Goal: Task Accomplishment & Management: Complete application form

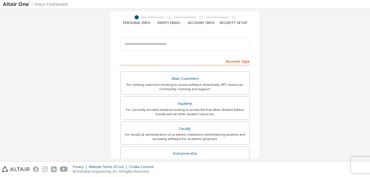
scroll to position [32, 0]
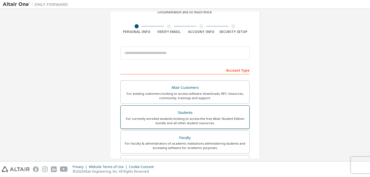
click at [208, 116] on div "For currently enrolled students looking to access the free Altair Student Editi…" at bounding box center [185, 120] width 122 height 9
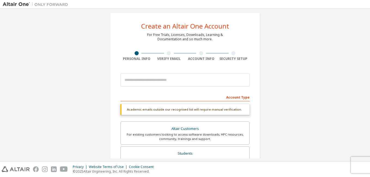
scroll to position [0, 0]
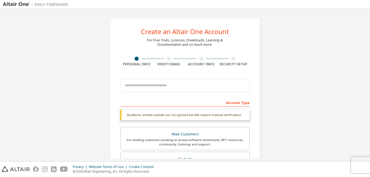
click at [169, 61] on div "Verify Email" at bounding box center [169, 62] width 32 height 10
click at [197, 63] on div "Account Info" at bounding box center [201, 64] width 32 height 4
click at [225, 66] on div "Create an Altair One Account For Free Trials, Licenses, Downloads, Learning & D…" at bounding box center [185, 162] width 150 height 289
click at [0, 117] on html "Create an Altair One Account For Free Trials, Licenses, Downloads, Learning & D…" at bounding box center [185, 88] width 370 height 177
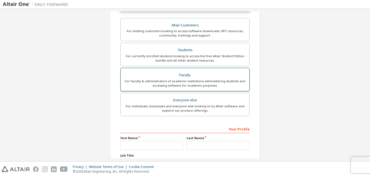
scroll to position [136, 0]
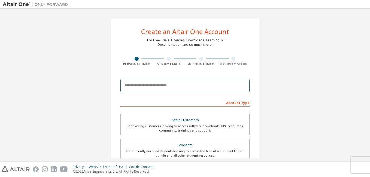
click at [151, 87] on input "email" at bounding box center [184, 85] width 129 height 13
type input "**********"
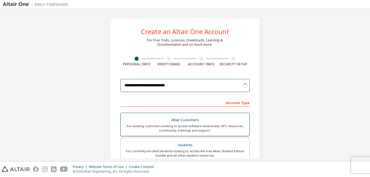
scroll to position [27, 0]
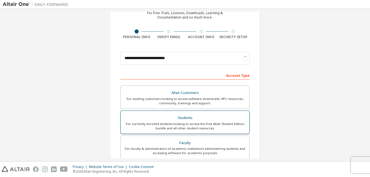
click at [206, 123] on div "For currently enrolled students looking to access the free Altair Student Editi…" at bounding box center [185, 126] width 122 height 9
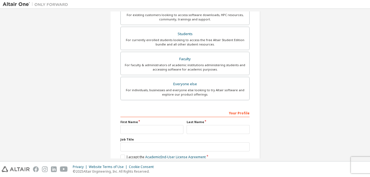
scroll to position [136, 0]
